Goal: Information Seeking & Learning: Understand process/instructions

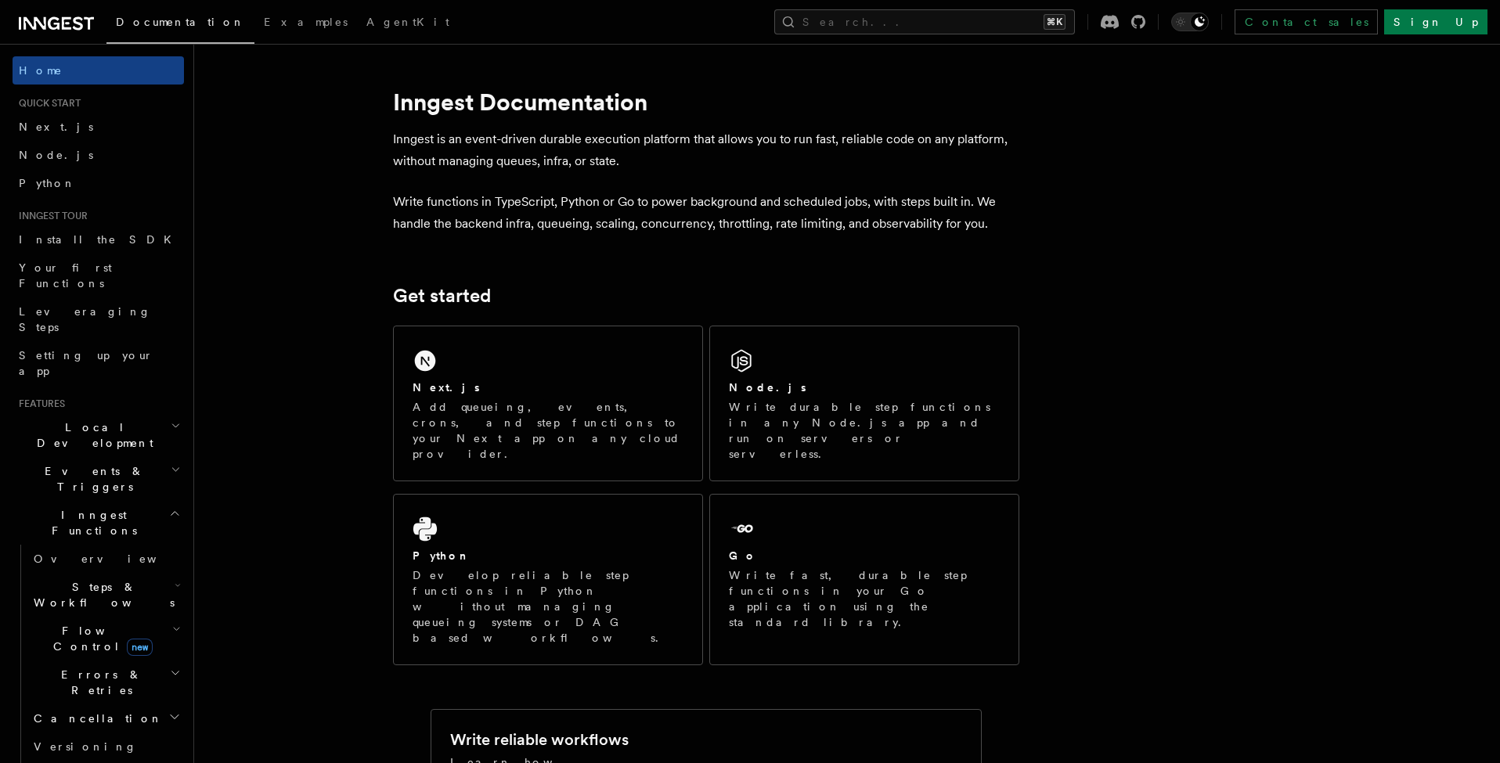
click at [133, 501] on h2 "Inngest Functions" at bounding box center [98, 523] width 171 height 44
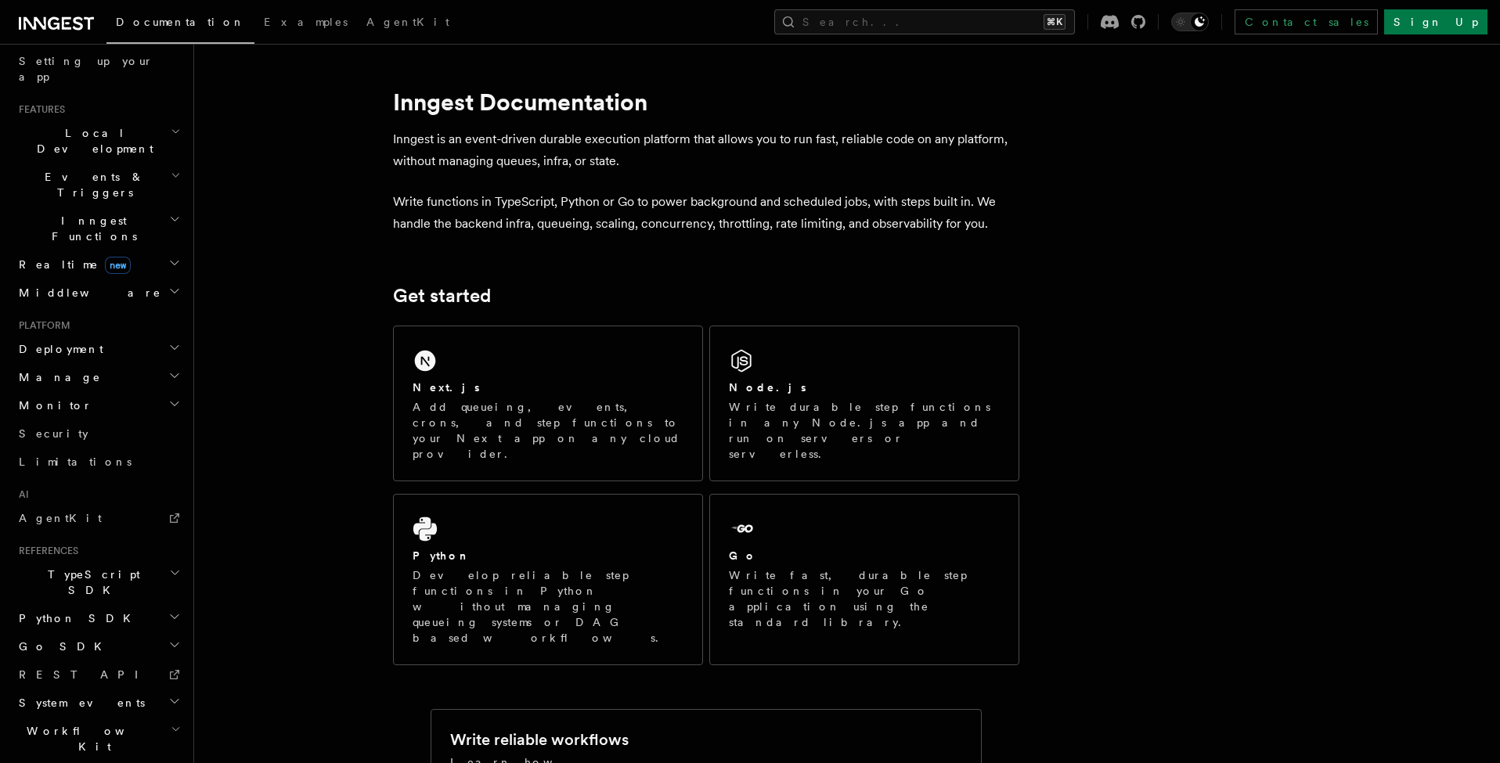
scroll to position [292, 0]
click at [79, 663] on link "REST API" at bounding box center [98, 677] width 171 height 28
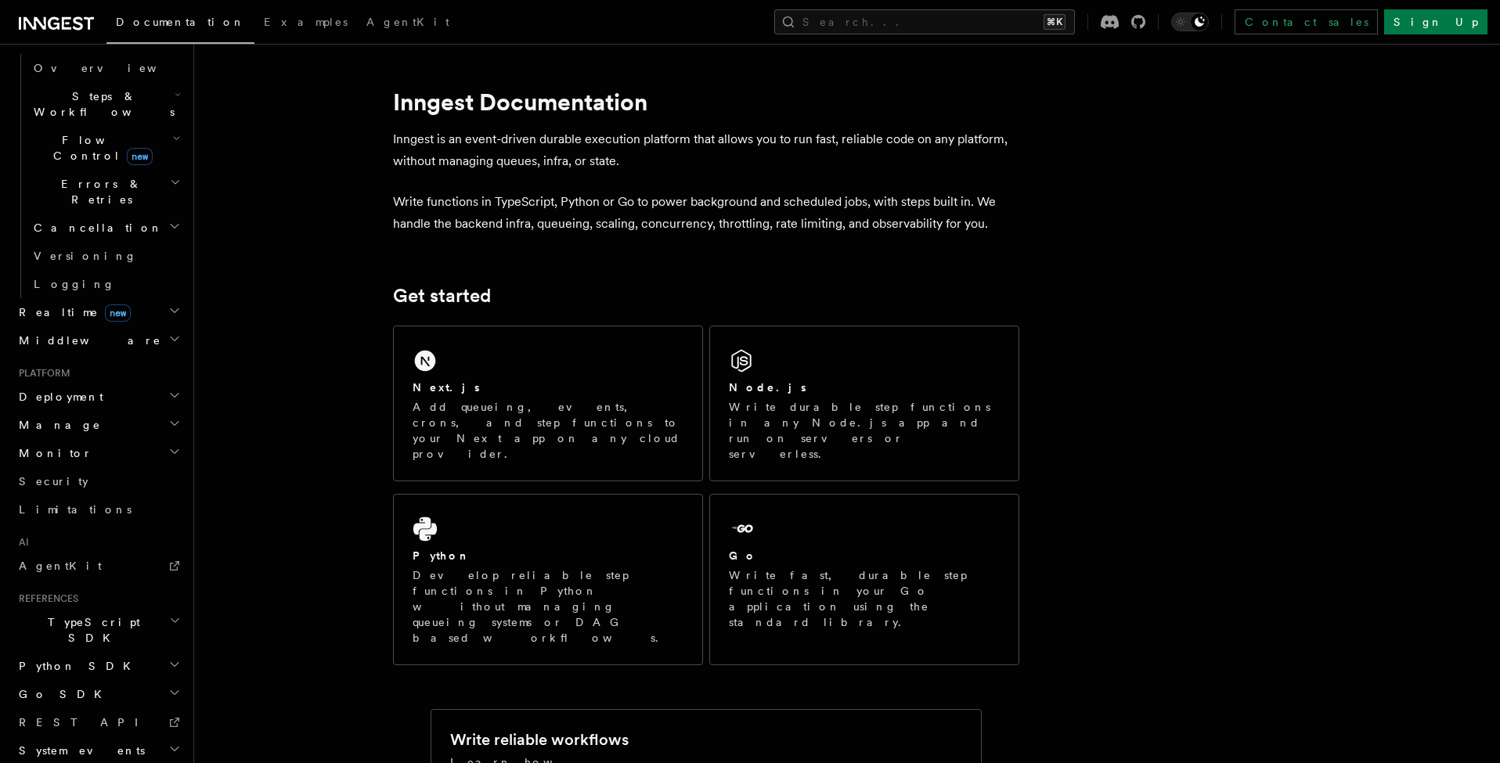
scroll to position [489, 0]
click at [79, 616] on span "TypeScript SDK" at bounding box center [91, 631] width 157 height 31
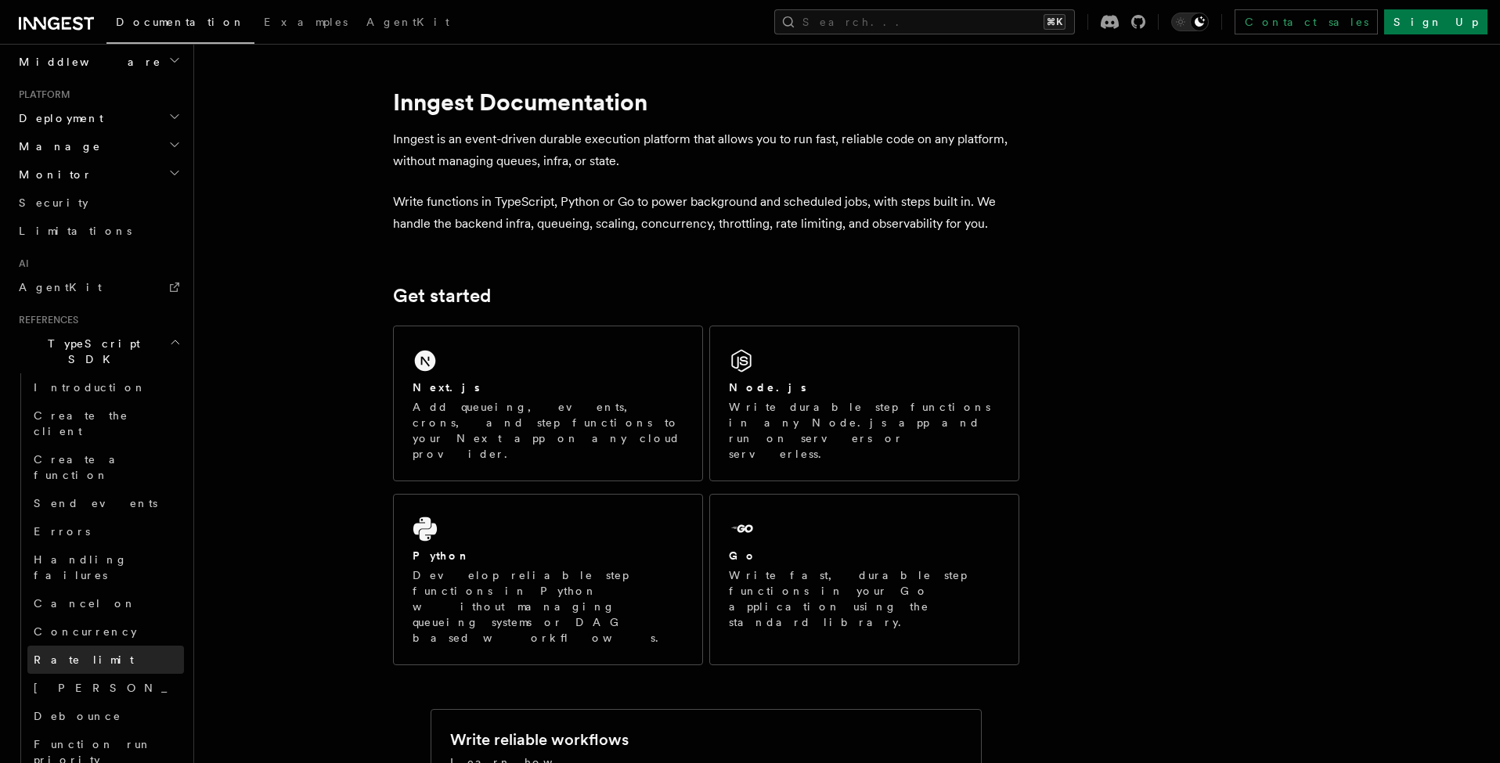
scroll to position [762, 0]
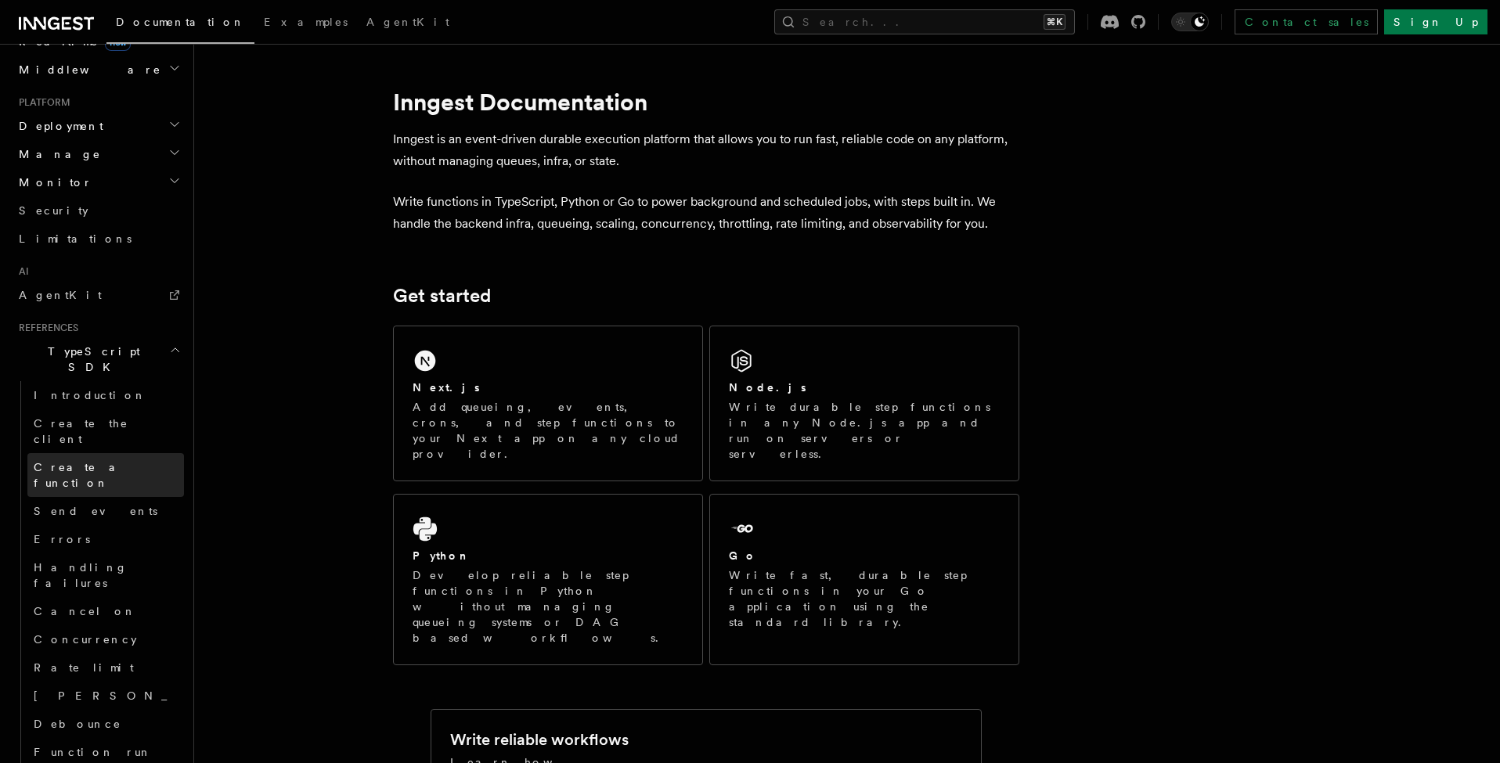
click at [86, 461] on span "Create a function" at bounding box center [80, 475] width 93 height 28
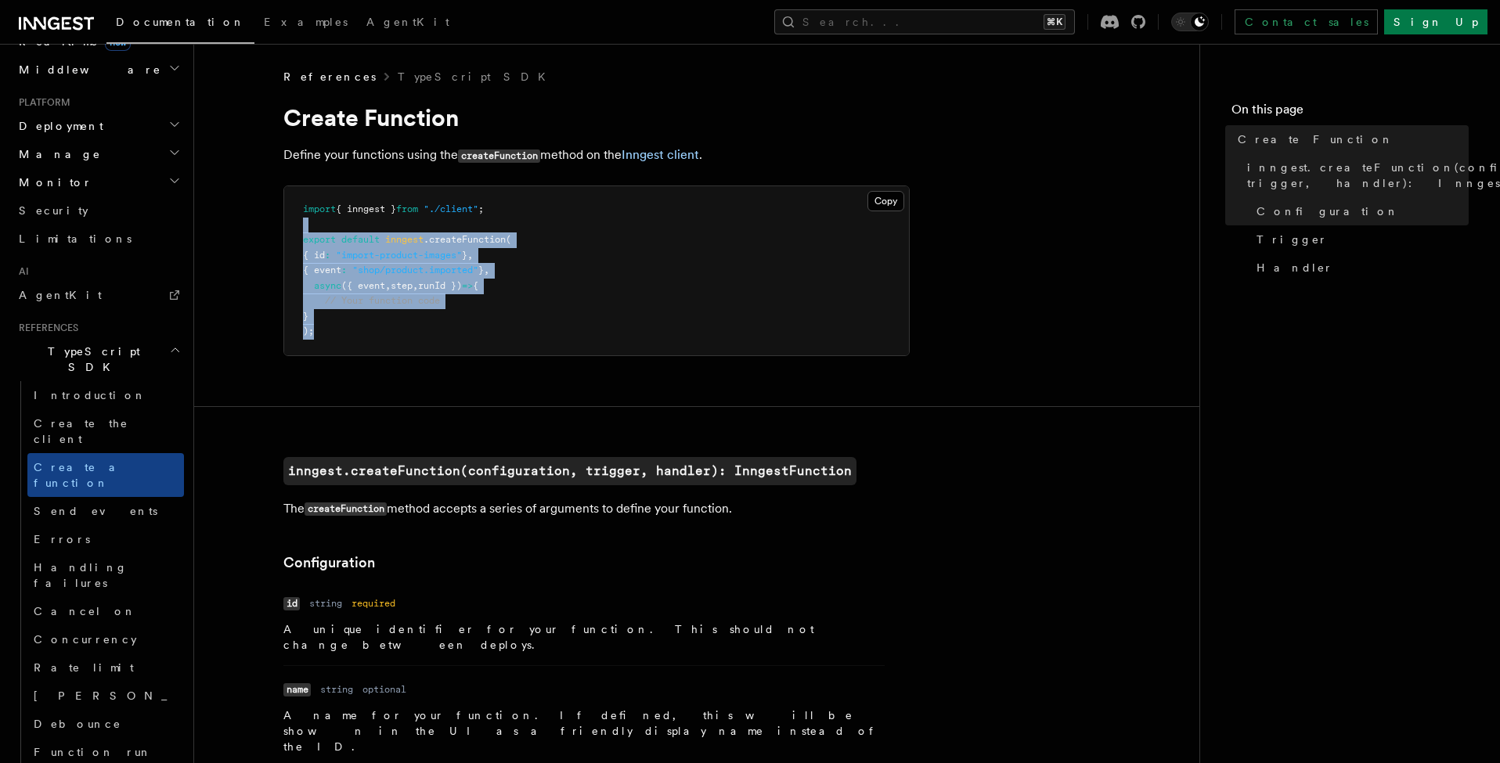
drag, startPoint x: 316, startPoint y: 338, endPoint x: 292, endPoint y: 225, distance: 116.1
click at [292, 224] on pre "import { inngest } from "./client" ; export default inngest .createFunction ( {…" at bounding box center [596, 270] width 625 height 169
click at [449, 260] on pre "import { inngest } from "./client" ; export default inngest .createFunction ( {…" at bounding box center [596, 270] width 625 height 169
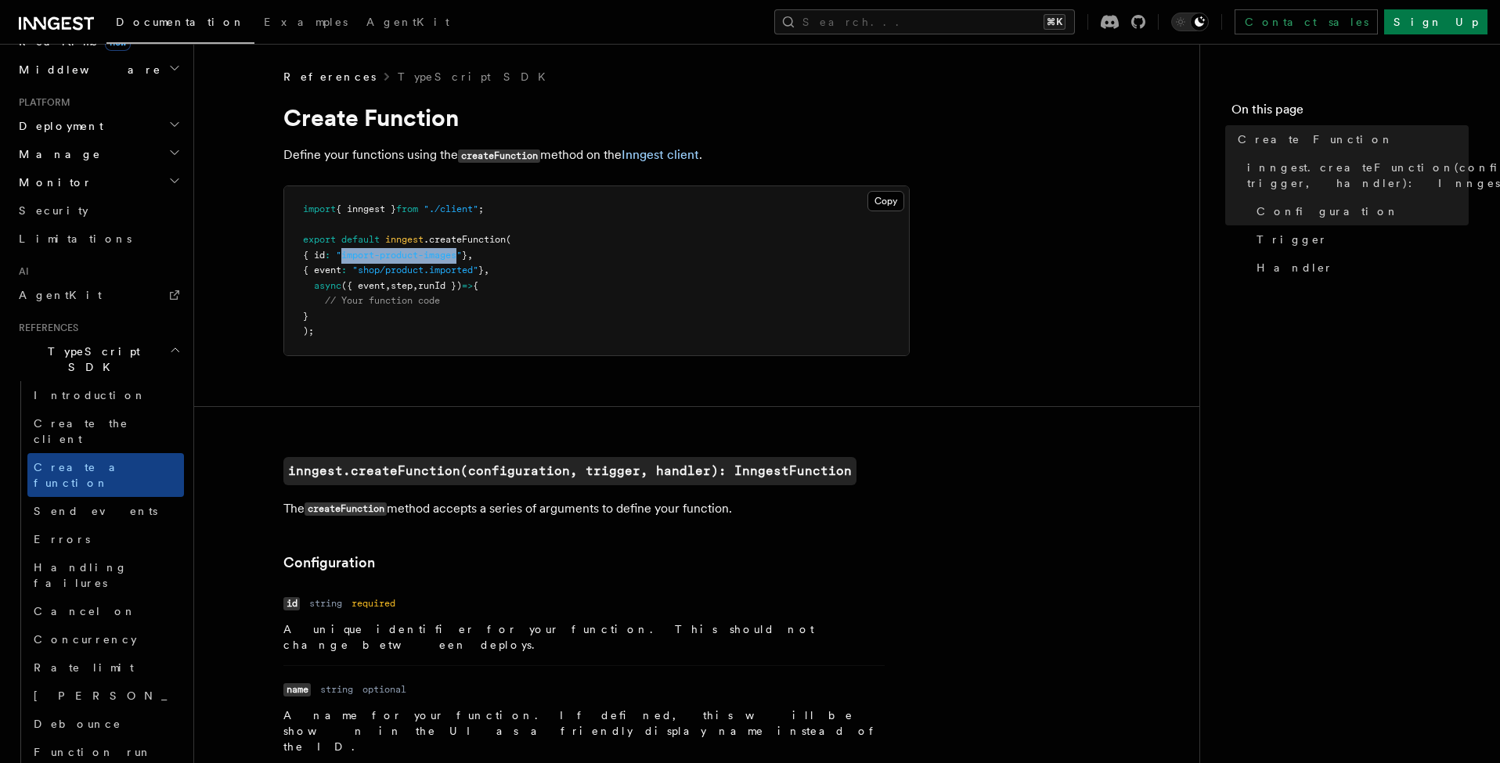
drag, startPoint x: 355, startPoint y: 258, endPoint x: 472, endPoint y: 258, distance: 116.7
click at [462, 258] on span ""import-product-images"" at bounding box center [399, 255] width 126 height 11
click at [336, 272] on span "{ event" at bounding box center [322, 270] width 38 height 11
drag, startPoint x: 308, startPoint y: 271, endPoint x: 524, endPoint y: 267, distance: 215.4
click at [524, 267] on pre "import { inngest } from "./client" ; export default inngest .createFunction ( {…" at bounding box center [596, 270] width 625 height 169
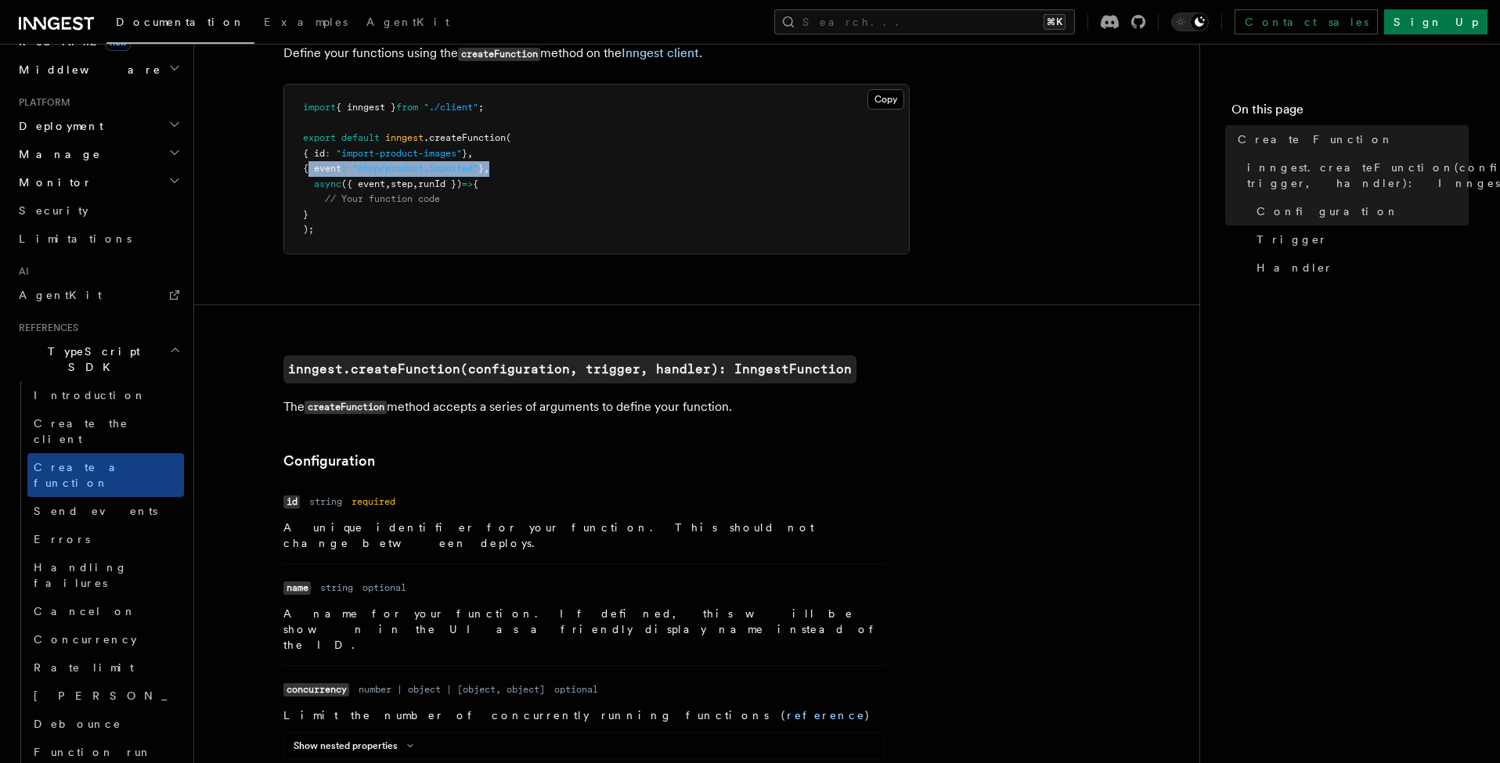
scroll to position [102, 0]
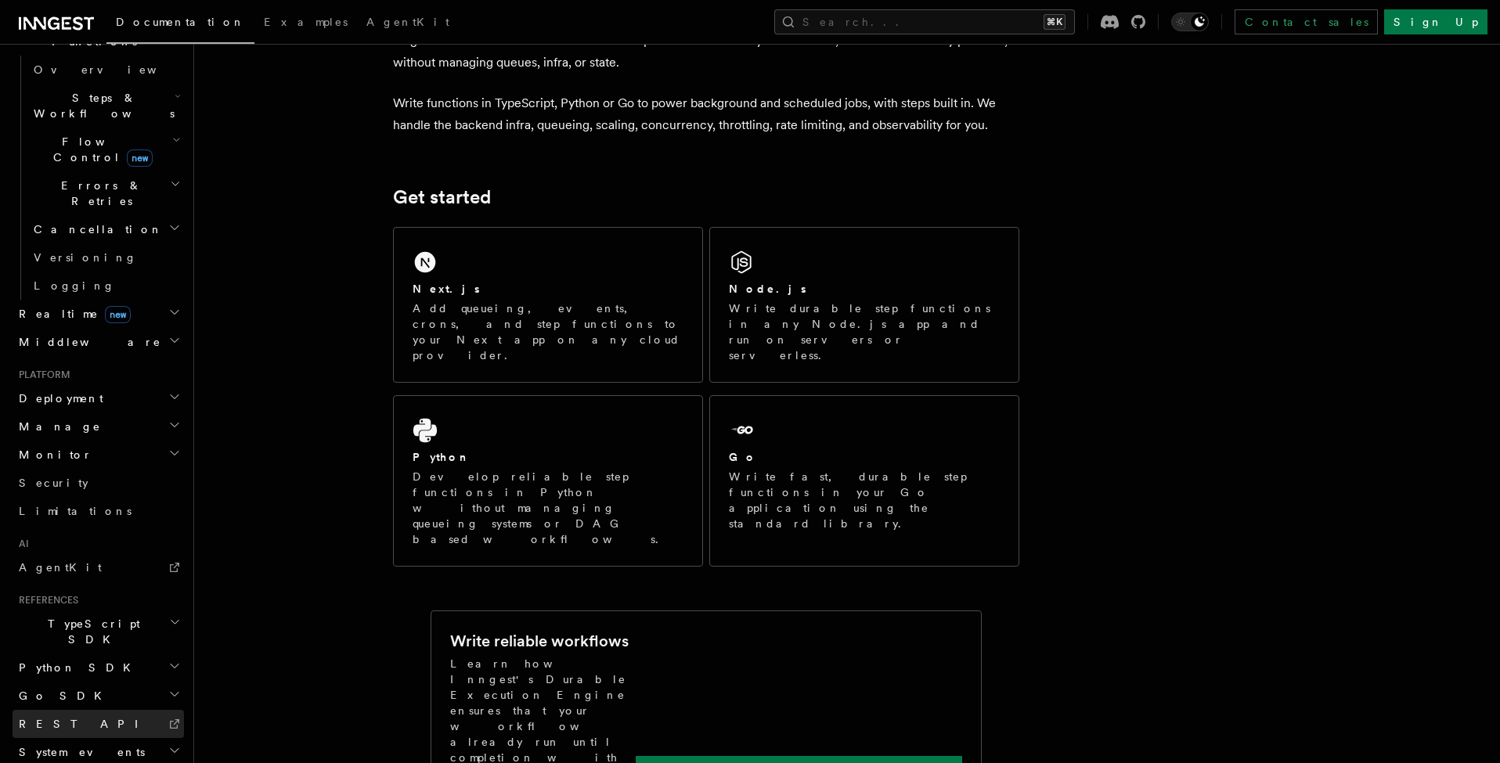
scroll to position [100, 0]
click at [103, 738] on h2 "System events" at bounding box center [98, 752] width 171 height 28
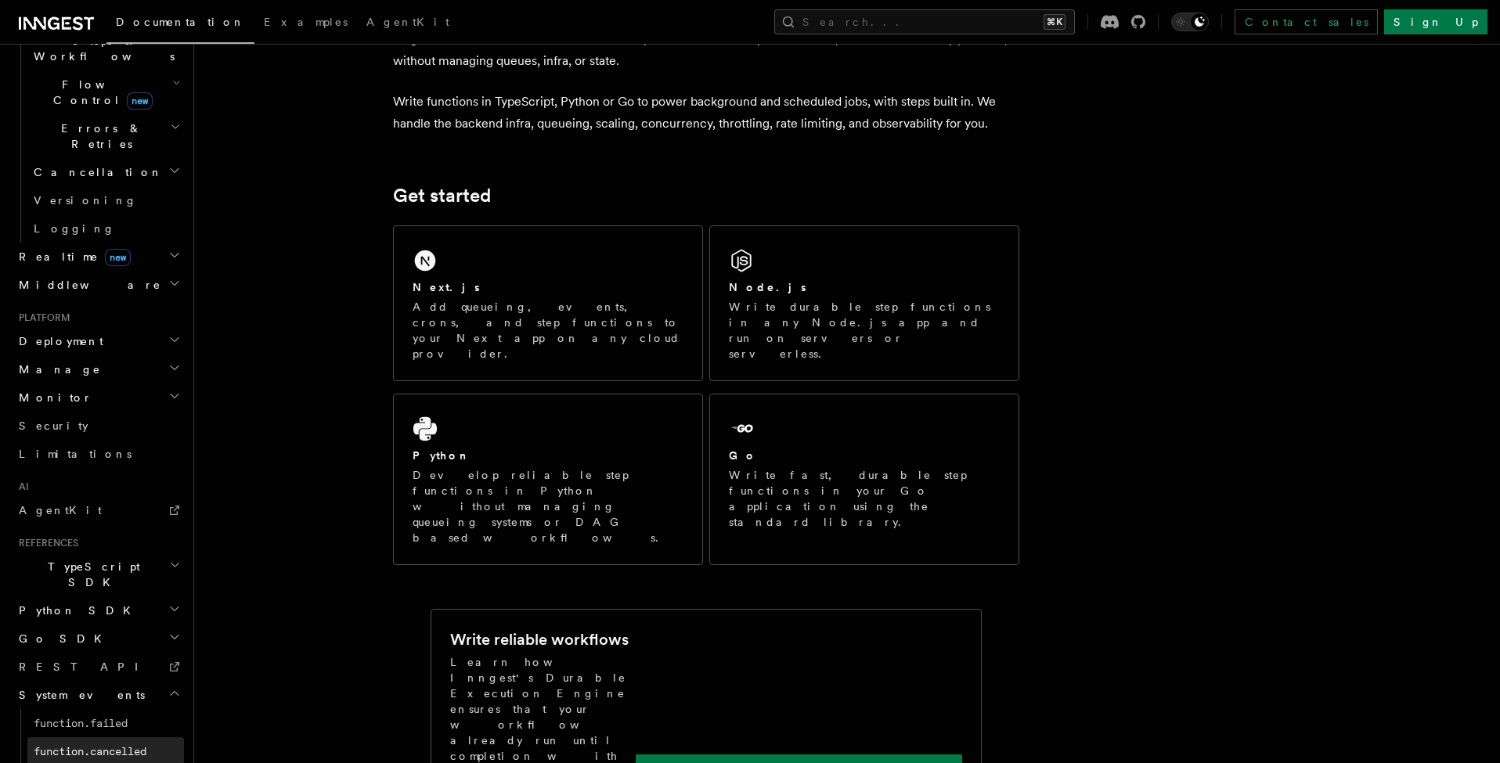
scroll to position [546, 0]
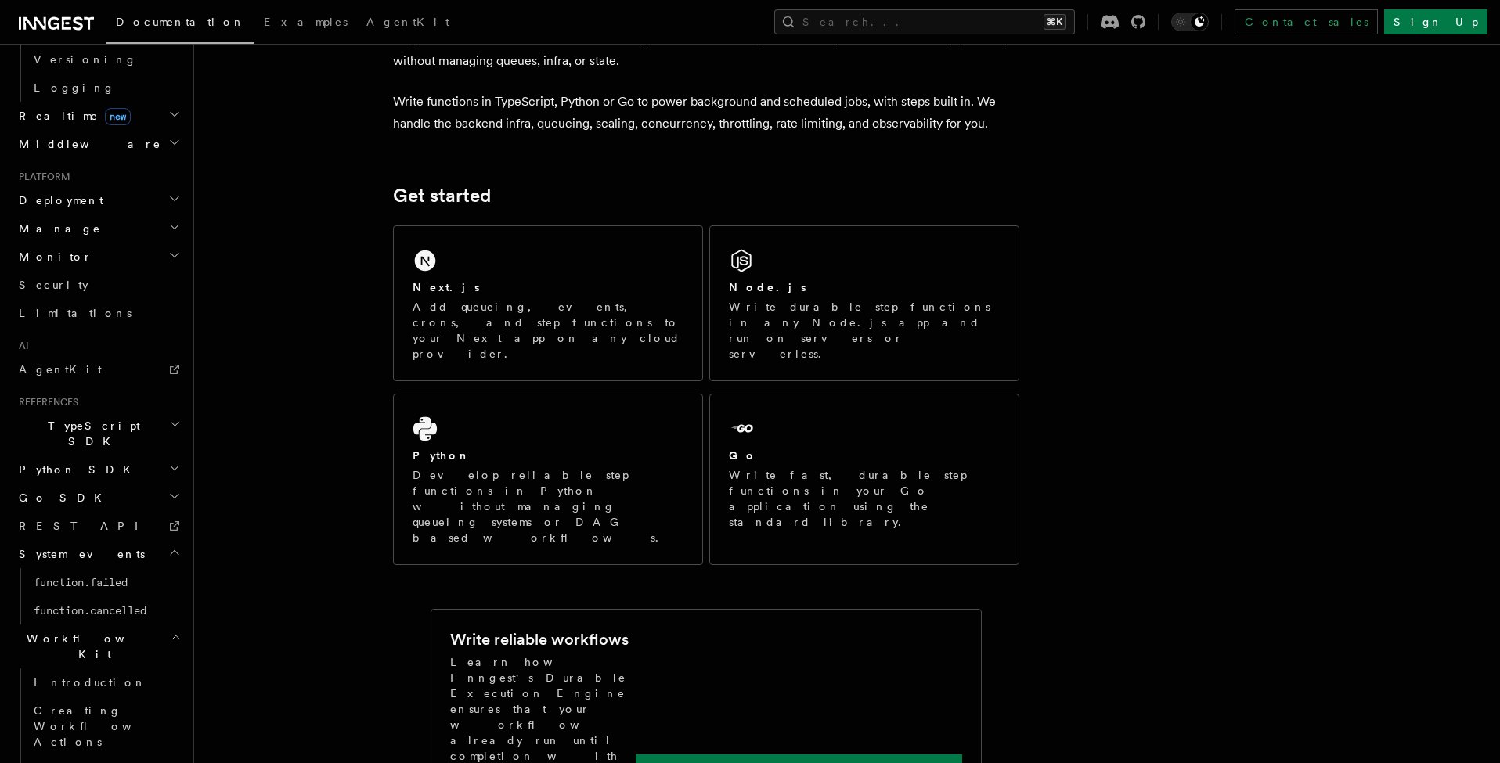
scroll to position [687, 0]
click at [105, 705] on span "Creating Workflow Actions" at bounding box center [102, 727] width 136 height 44
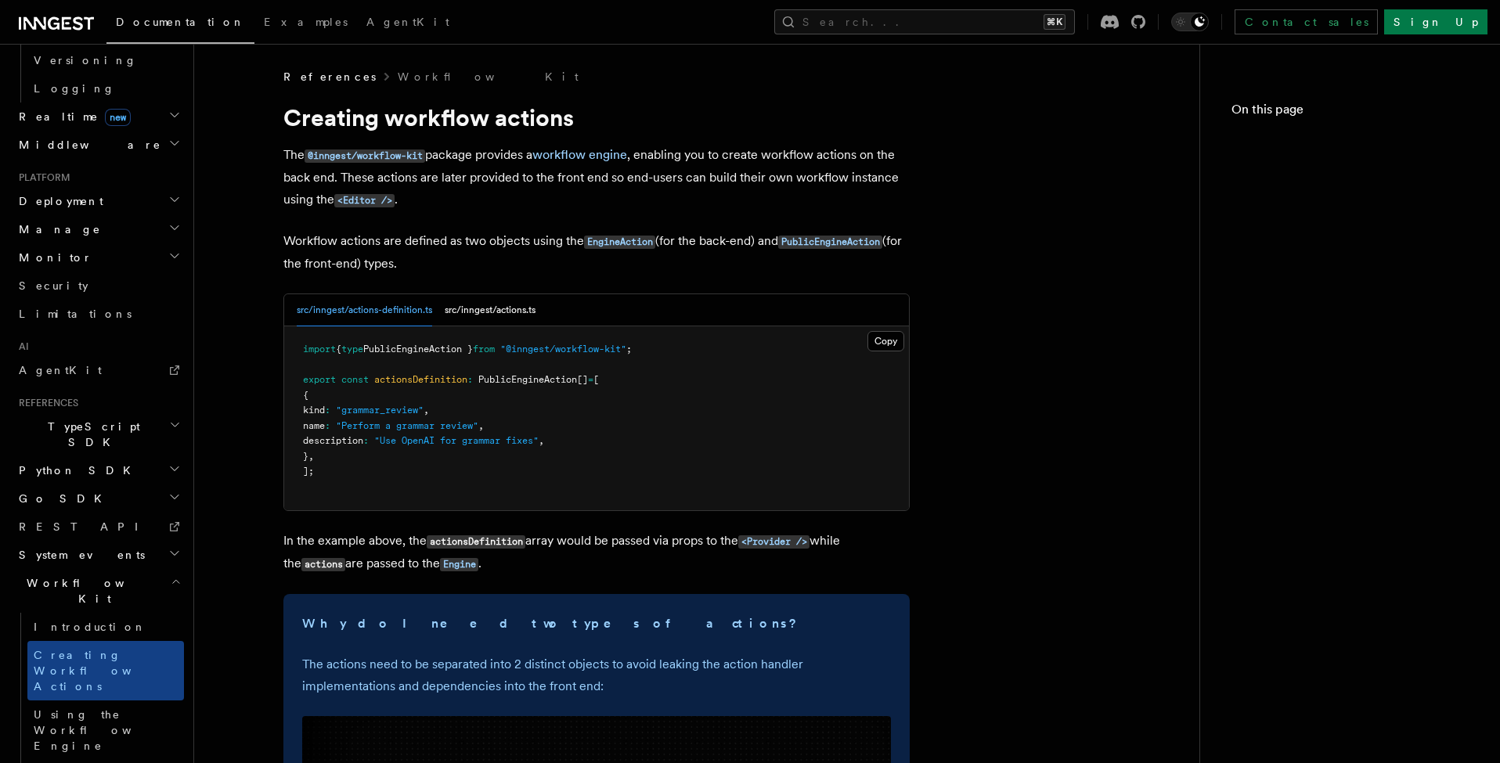
scroll to position [630, 0]
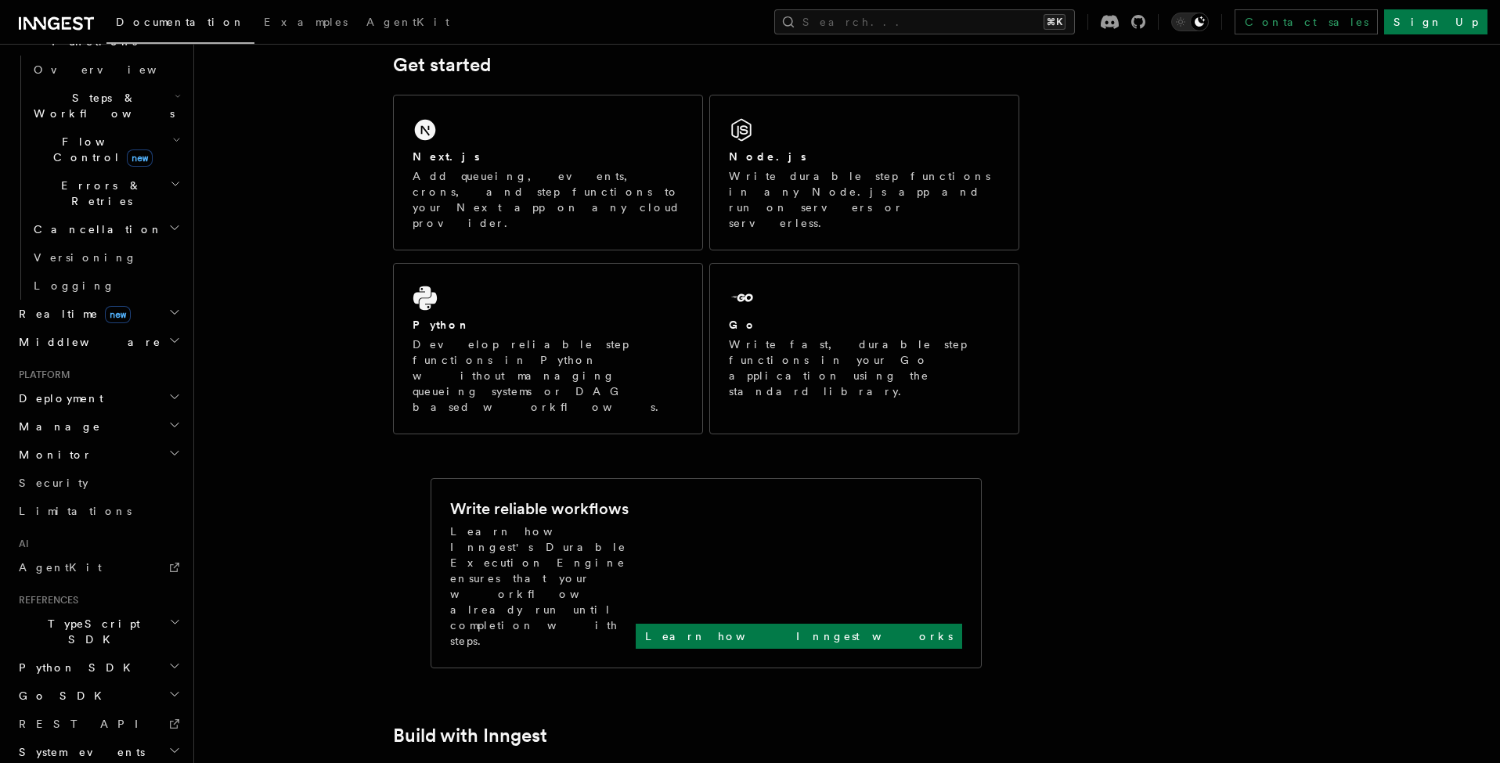
scroll to position [193, 0]
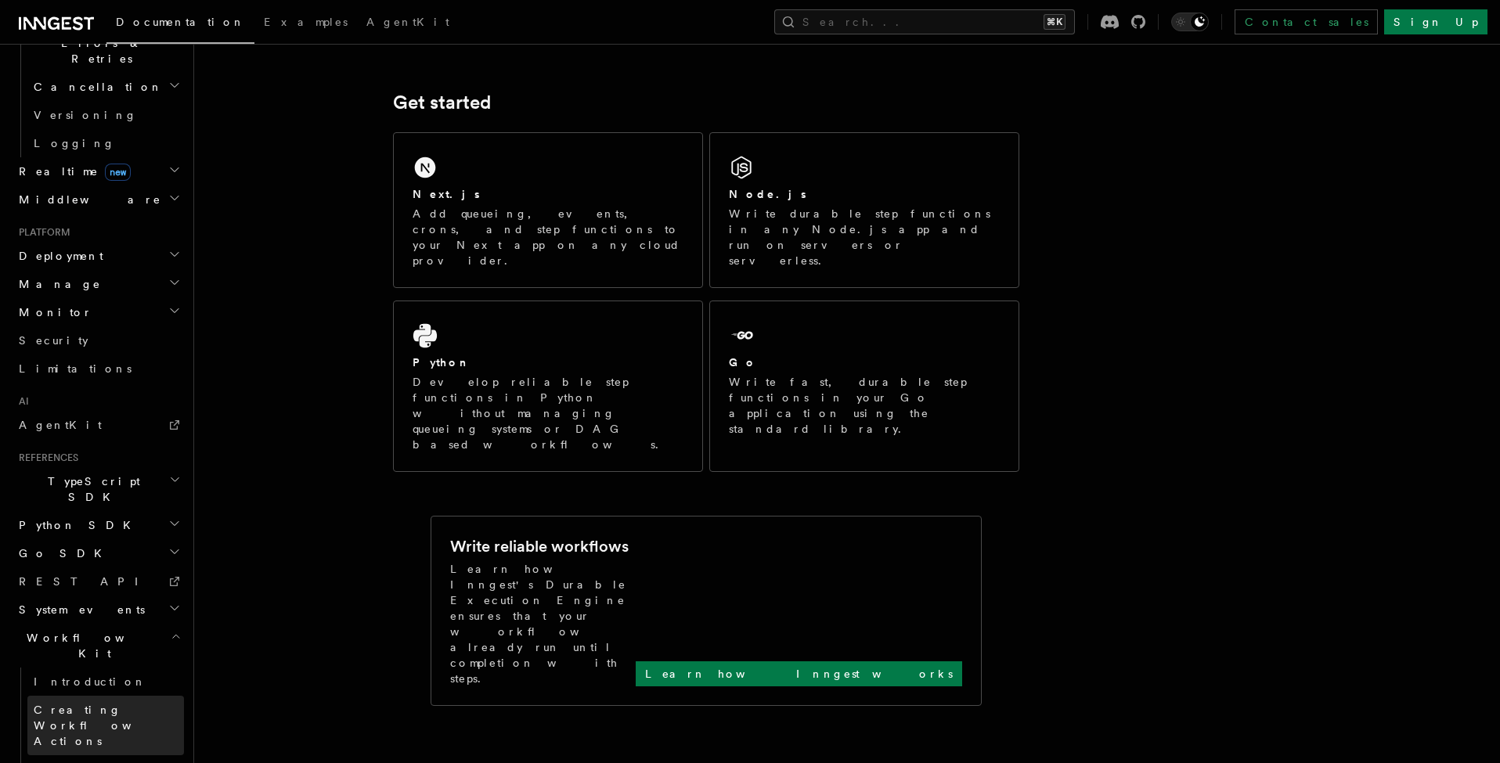
scroll to position [630, 0]
click at [132, 705] on span "Creating Workflow Actions" at bounding box center [102, 727] width 136 height 44
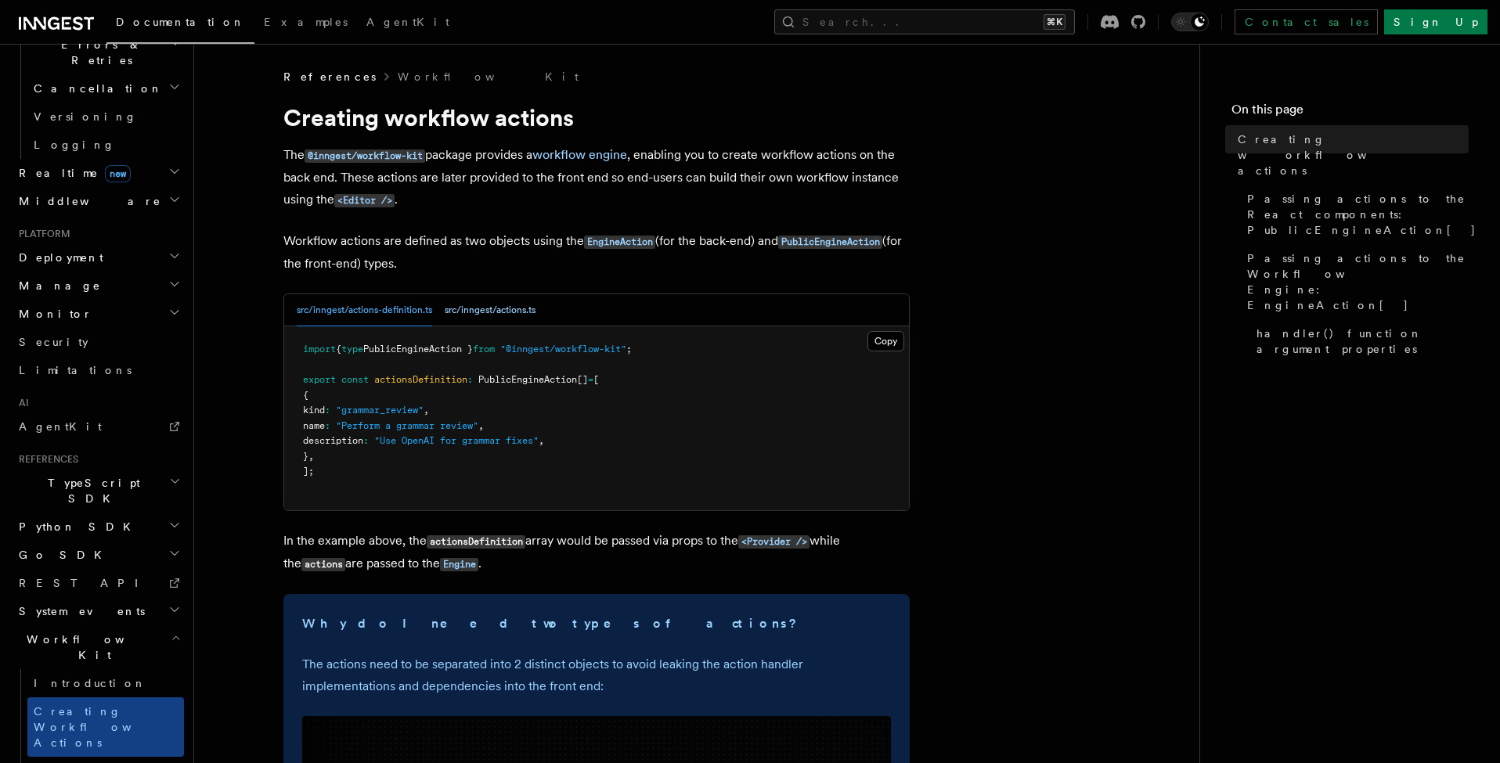
click at [492, 307] on button "src/inngest/actions.ts" at bounding box center [490, 310] width 91 height 32
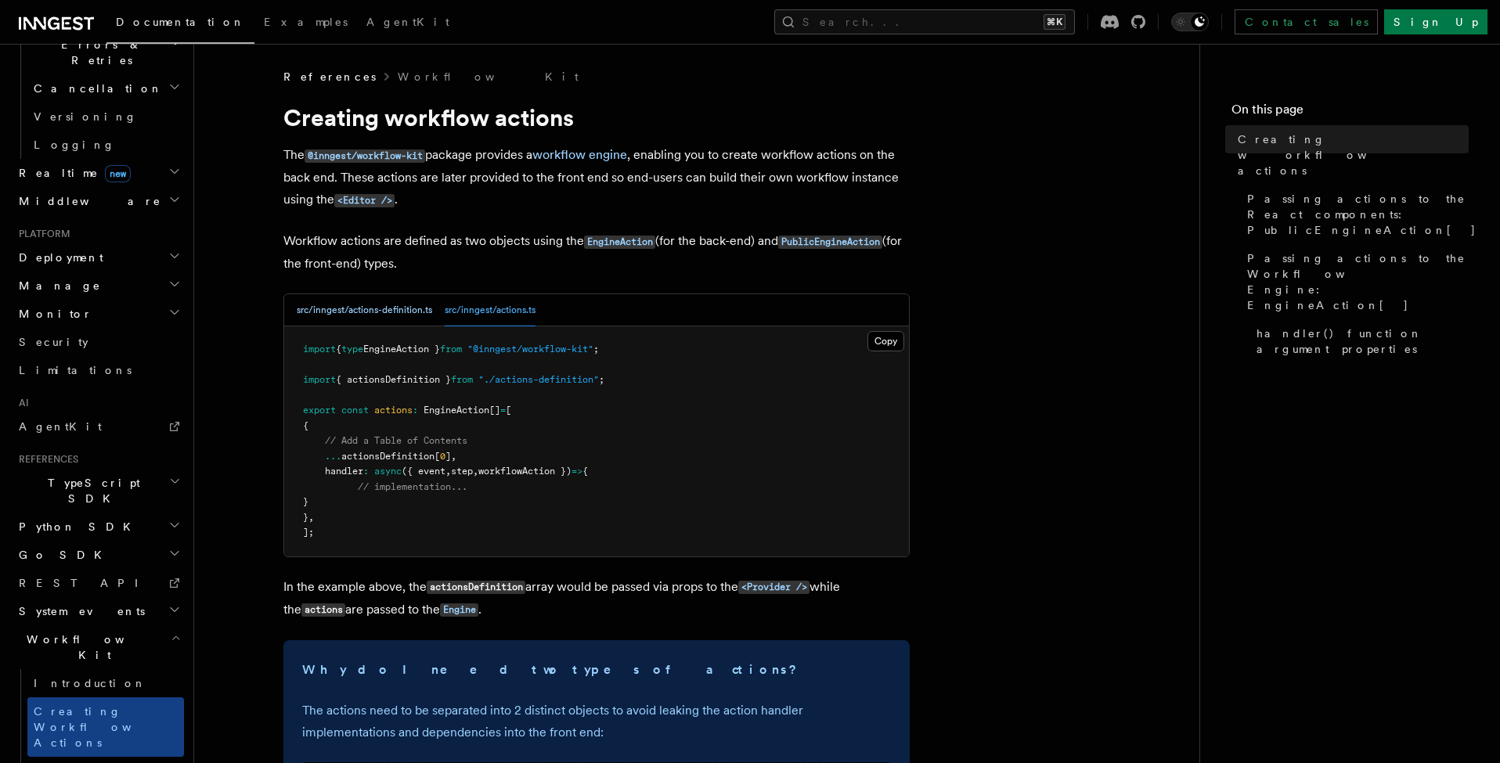
click at [371, 318] on button "src/inngest/actions-definition.ts" at bounding box center [364, 310] width 135 height 32
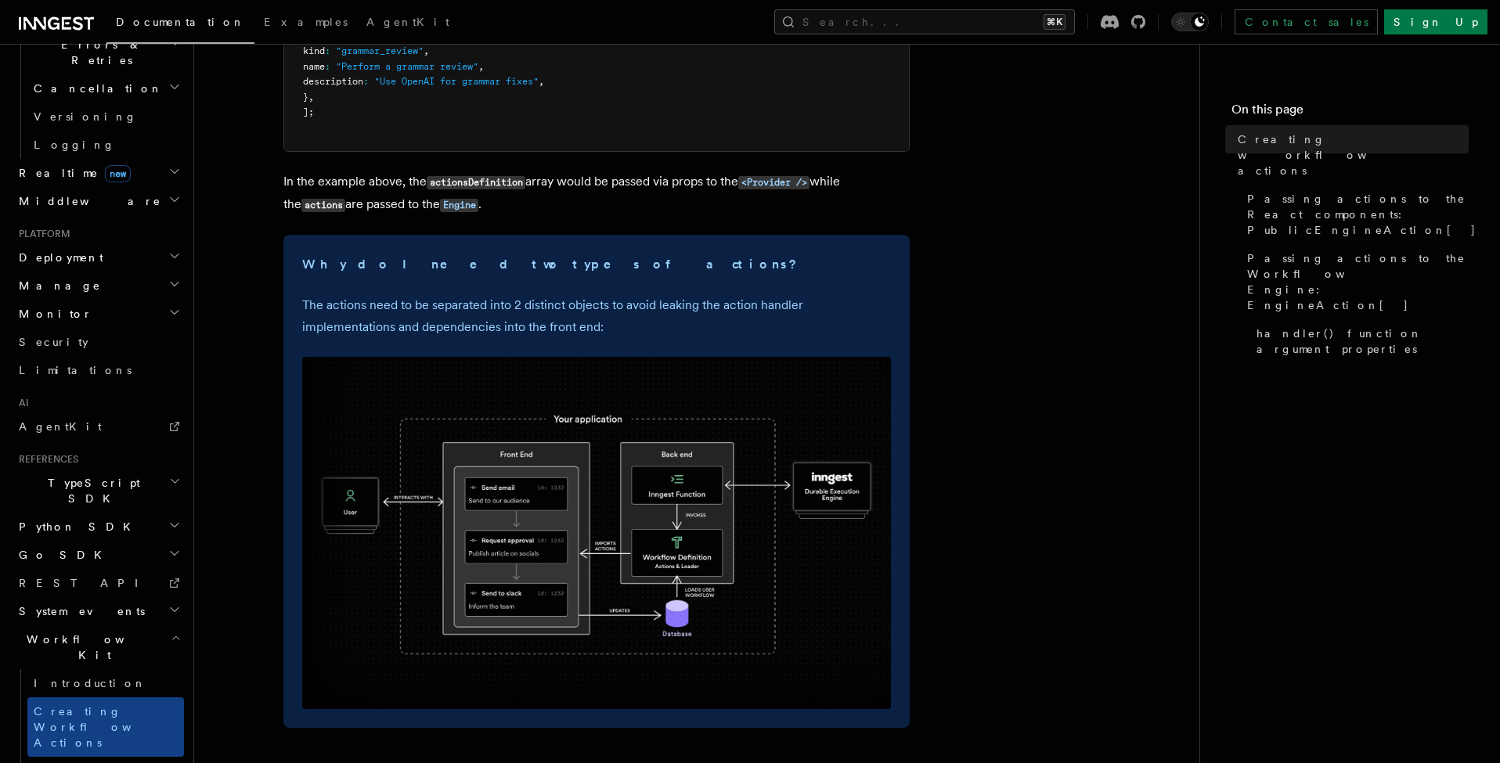
scroll to position [359, 0]
click at [591, 522] on img at bounding box center [596, 534] width 589 height 352
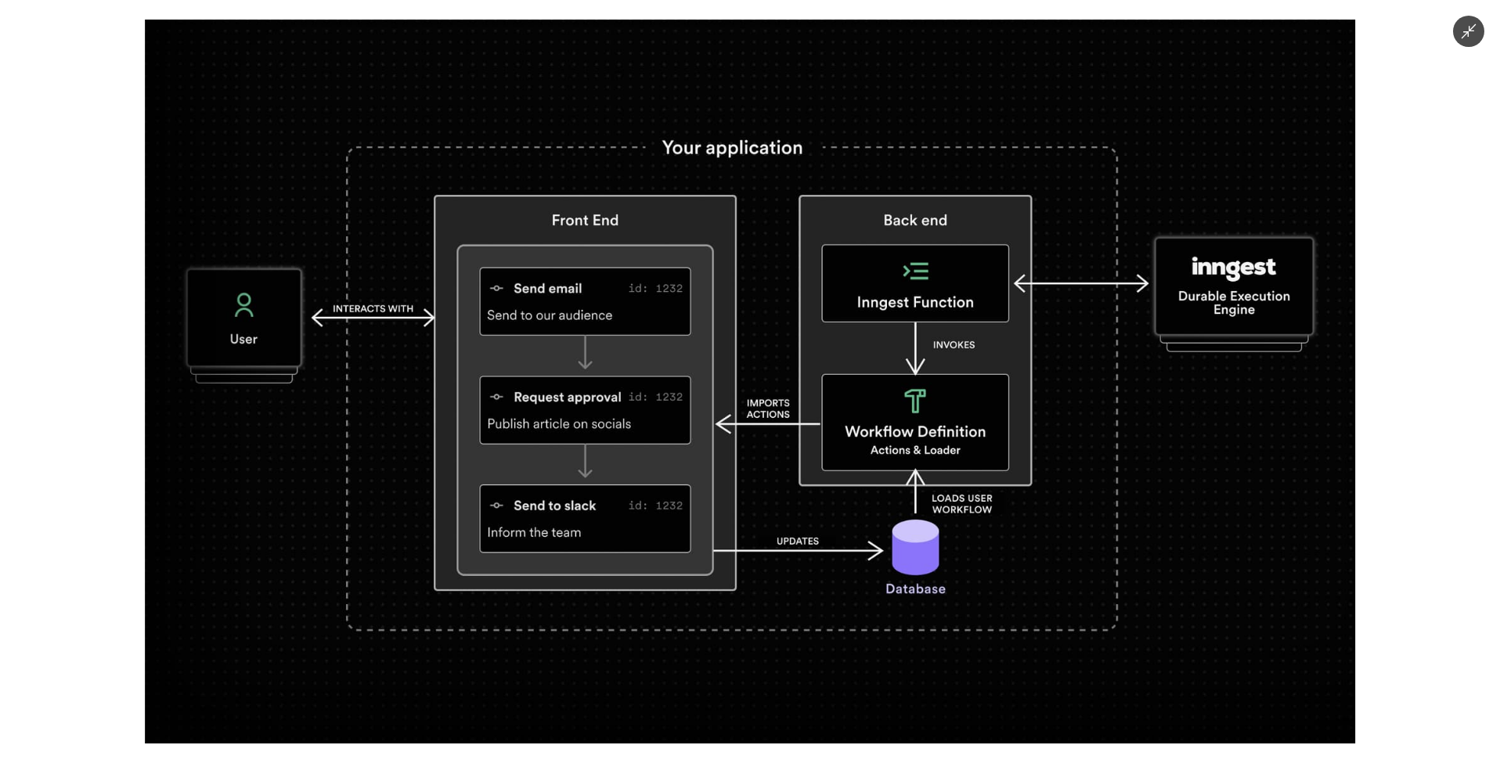
click at [716, 478] on img at bounding box center [750, 382] width 1210 height 724
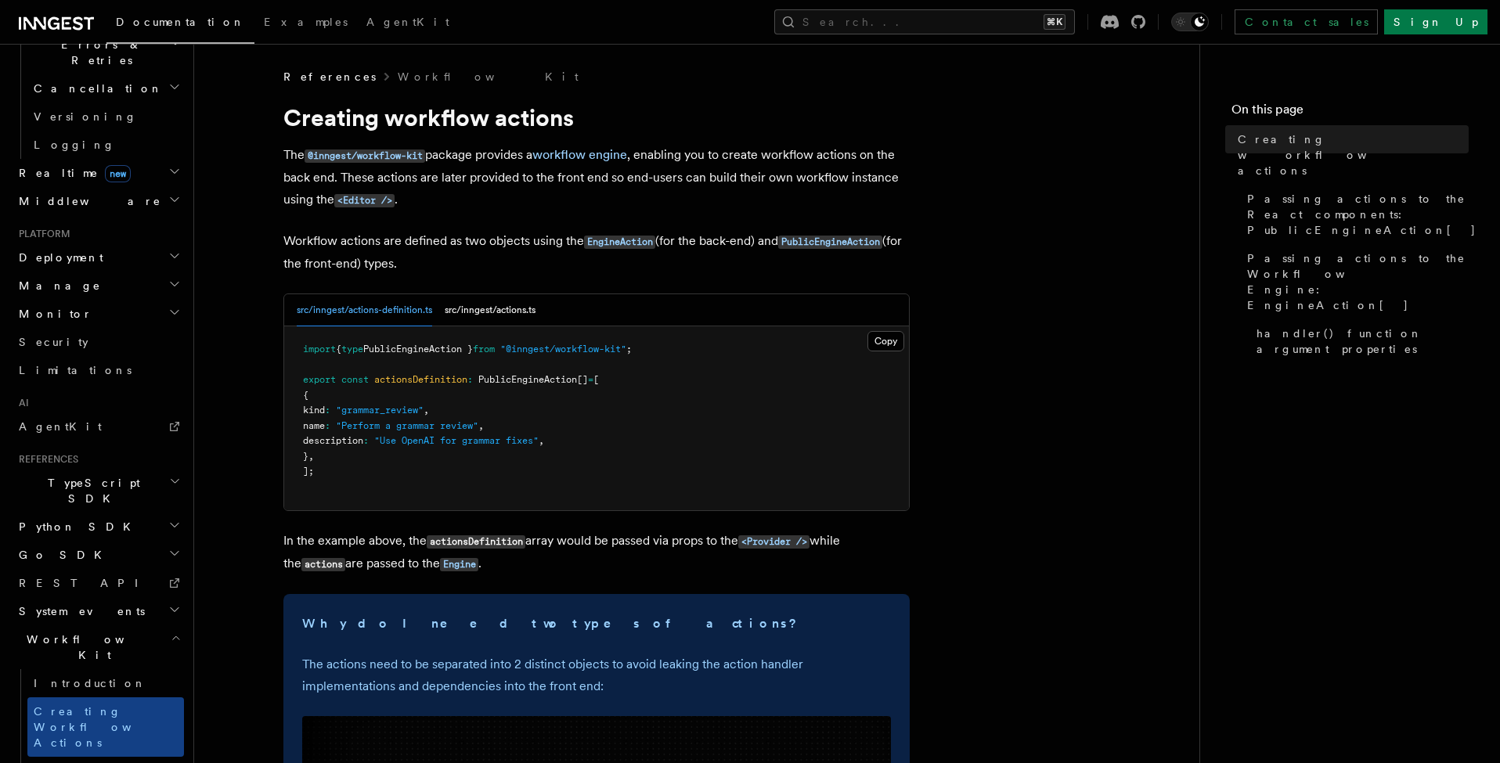
scroll to position [0, 0]
click at [366, 20] on span "AgentKit" at bounding box center [407, 22] width 83 height 13
